Goal: Task Accomplishment & Management: Manage account settings

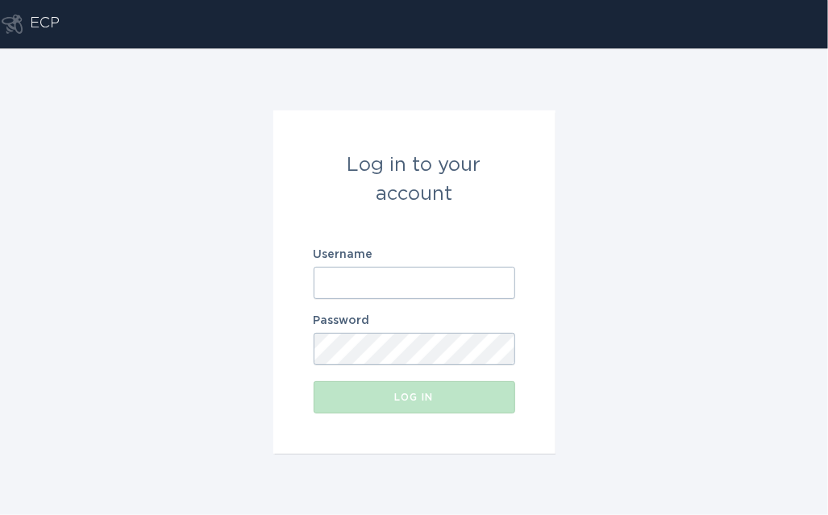
click at [403, 292] on input "Username" at bounding box center [415, 283] width 202 height 32
paste input "[EMAIL_ADDRESS][DOMAIN_NAME]"
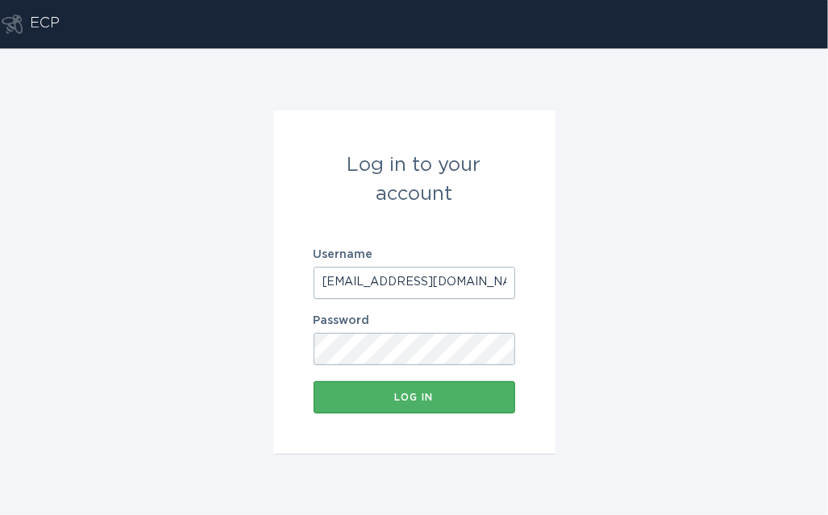
type input "[EMAIL_ADDRESS][DOMAIN_NAME]"
click at [405, 393] on div "Log in" at bounding box center [414, 398] width 185 height 10
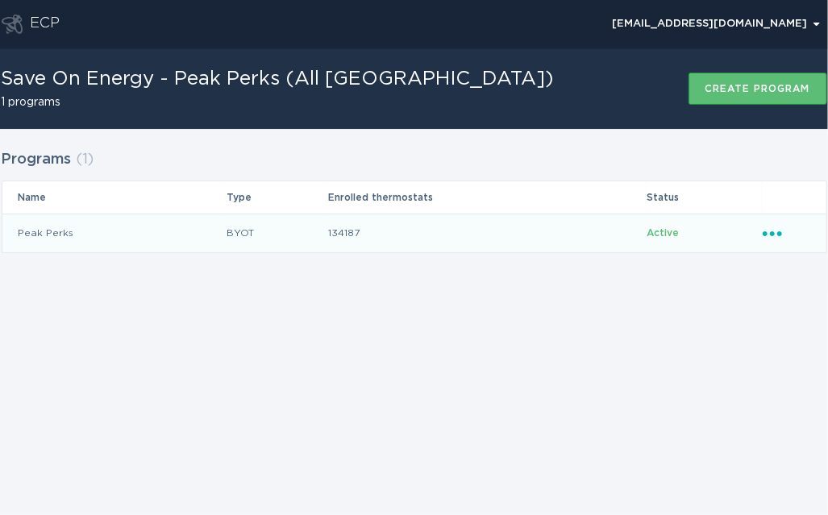
click at [788, 219] on td "Ellipsis" at bounding box center [794, 233] width 64 height 39
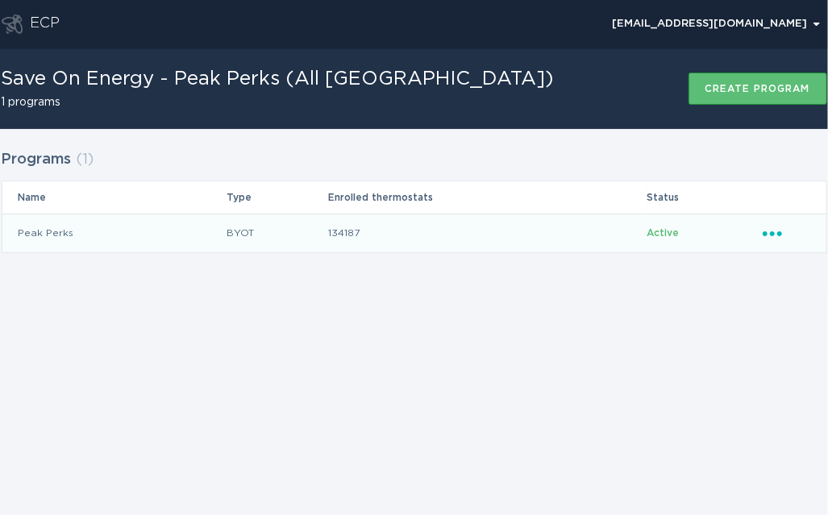
click at [771, 235] on icon "Ellipsis" at bounding box center [774, 231] width 23 height 14
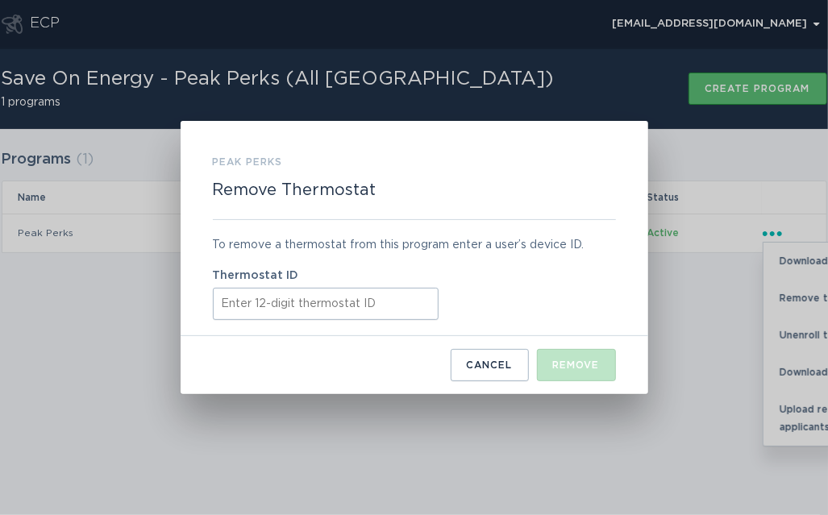
paste input "440712006813"
type input "440712006813"
click at [560, 364] on div "Remove" at bounding box center [576, 365] width 47 height 10
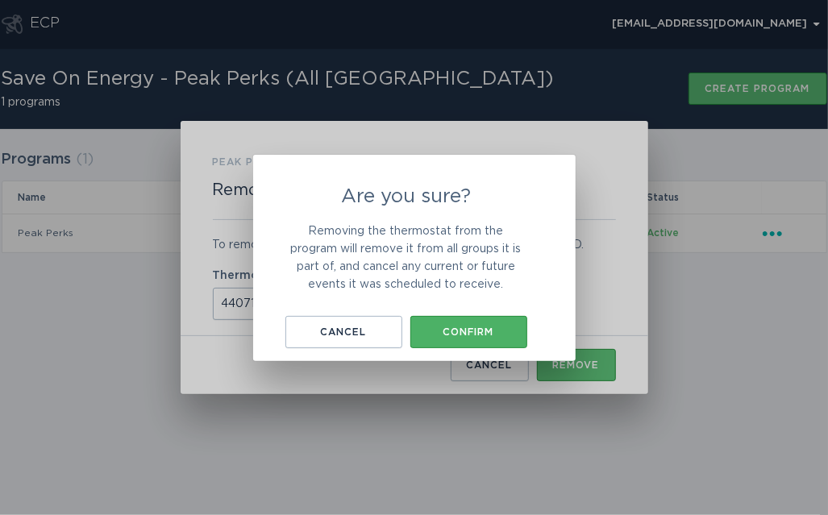
click at [479, 331] on div "Confirm" at bounding box center [468, 332] width 101 height 10
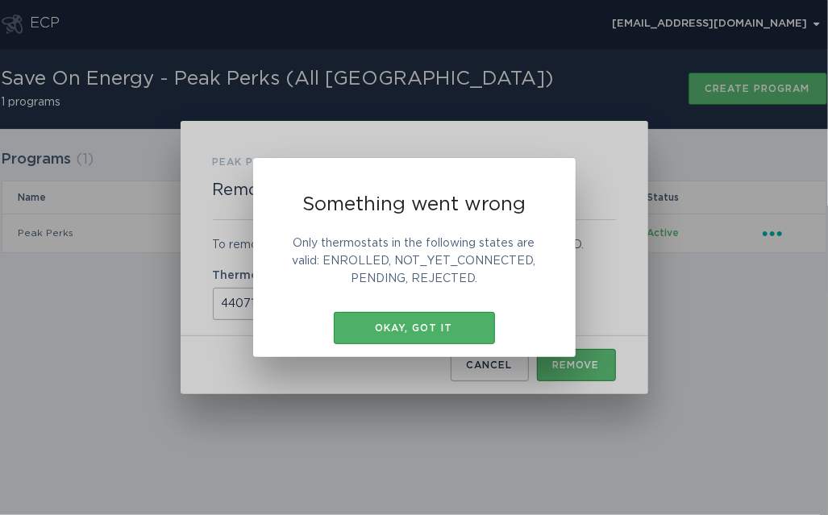
click at [451, 336] on button "Okay, got it" at bounding box center [414, 328] width 161 height 32
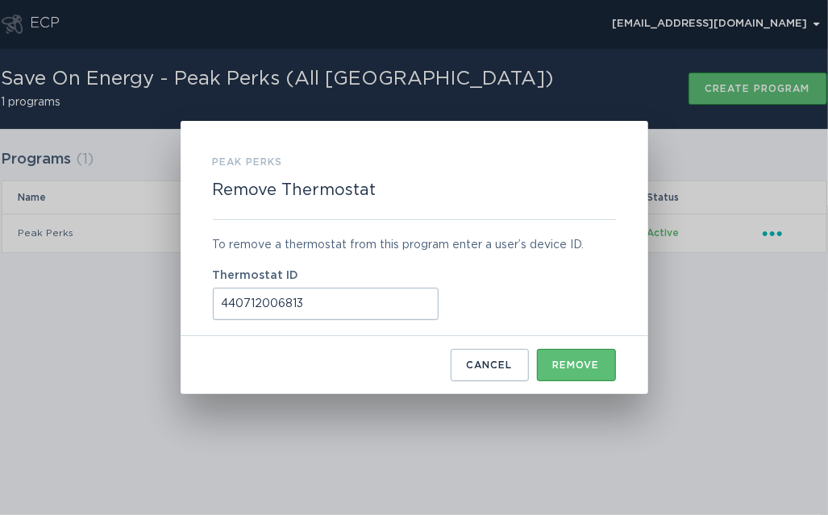
click at [355, 297] on input "440712006813" at bounding box center [326, 304] width 226 height 32
type input "ecobee440712"
click at [585, 368] on div "Remove" at bounding box center [576, 365] width 47 height 10
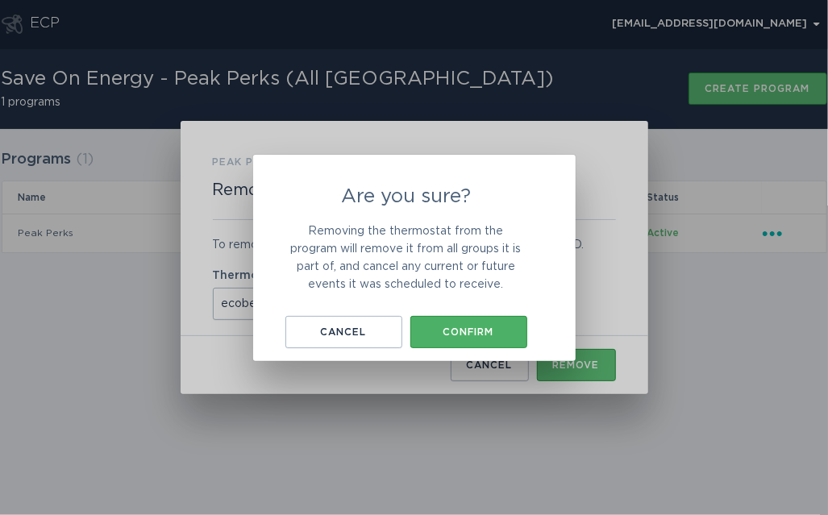
click at [486, 333] on div "Confirm" at bounding box center [468, 332] width 101 height 10
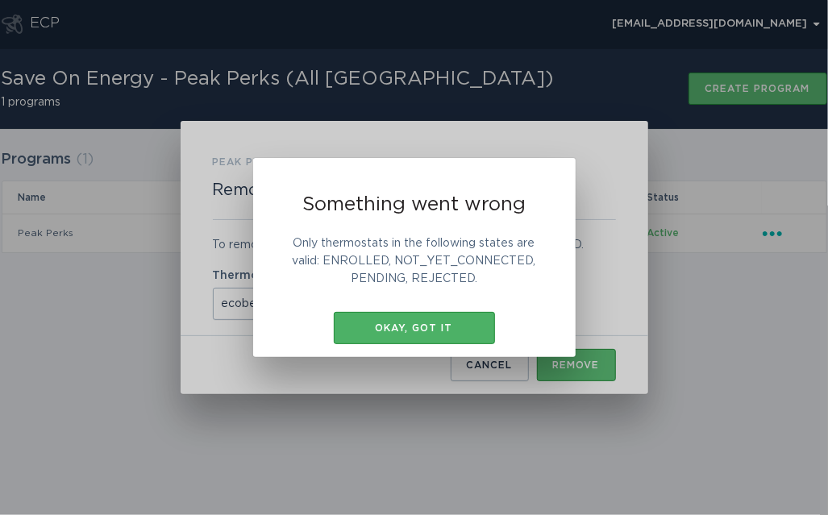
click at [454, 323] on button "Okay, got it" at bounding box center [414, 328] width 161 height 32
